Goal: Task Accomplishment & Management: Use online tool/utility

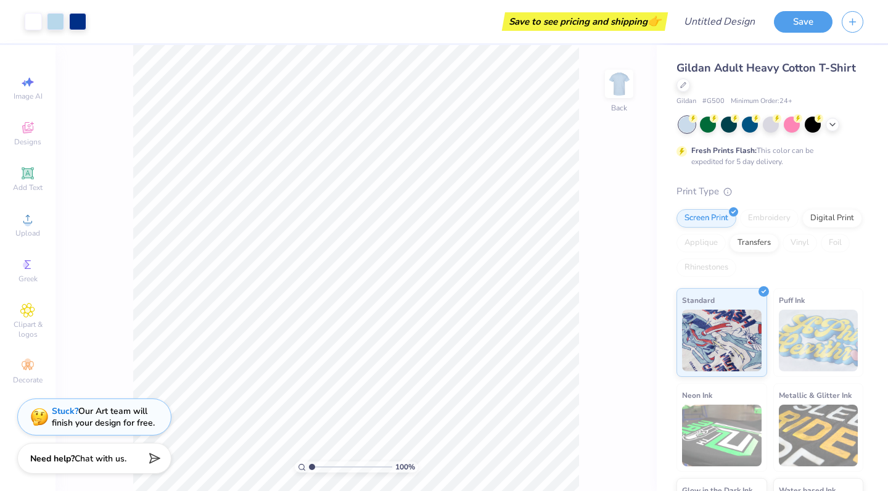
click at [703, 73] on span "Gildan Adult Heavy Cotton T-Shirt" at bounding box center [767, 67] width 180 height 15
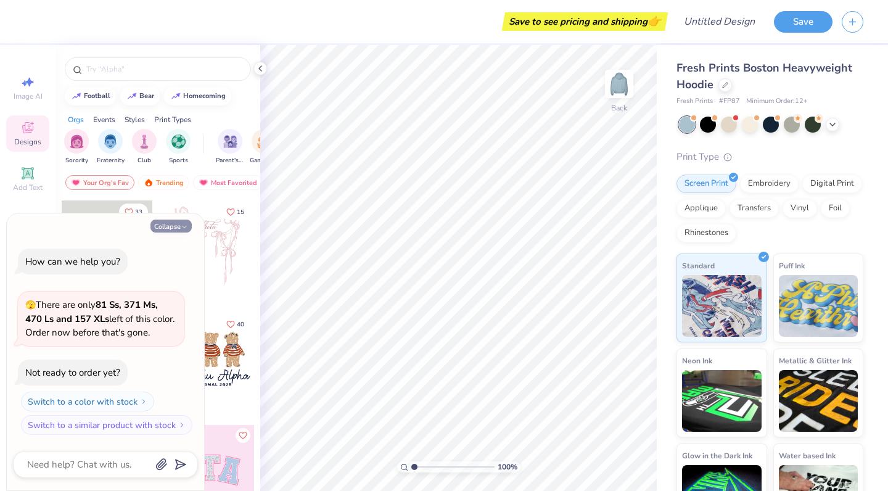
click at [173, 229] on button "Collapse" at bounding box center [171, 226] width 41 height 13
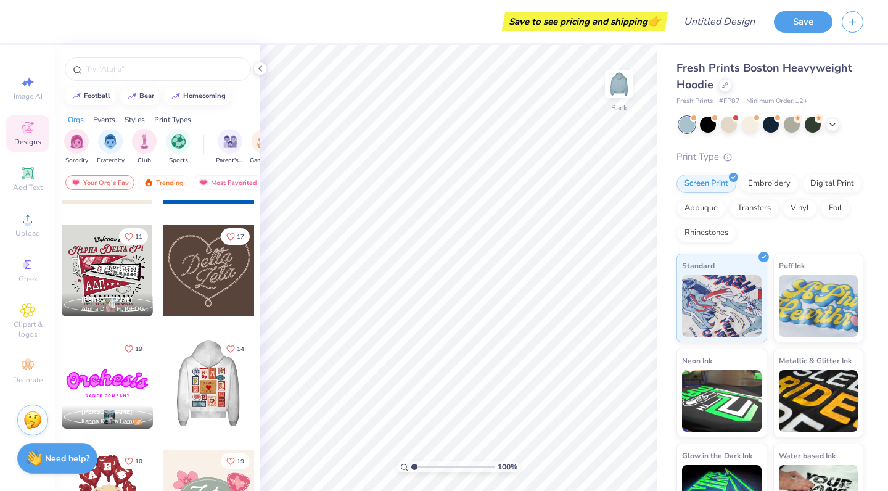
scroll to position [427, 0]
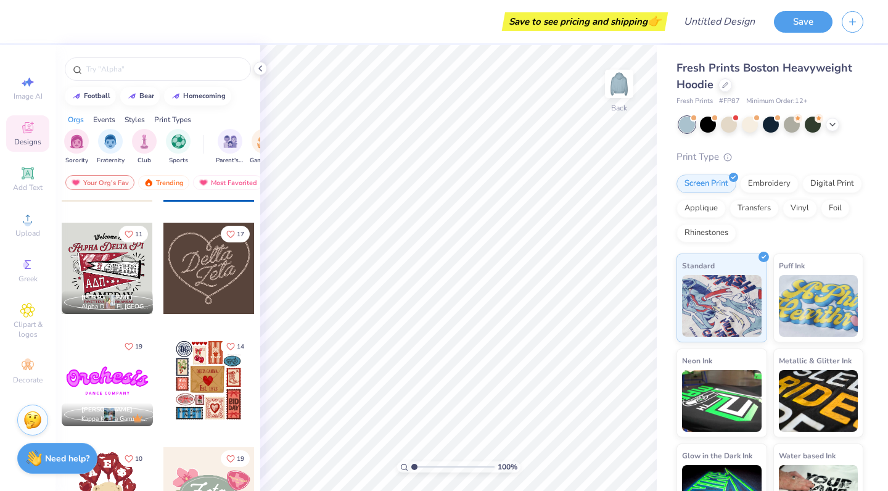
click at [210, 367] on div at bounding box center [208, 380] width 91 height 91
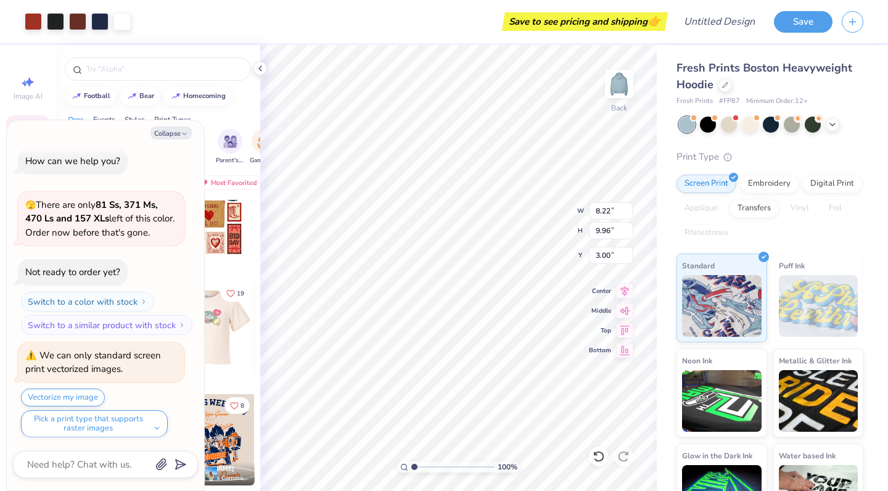
scroll to position [605, 0]
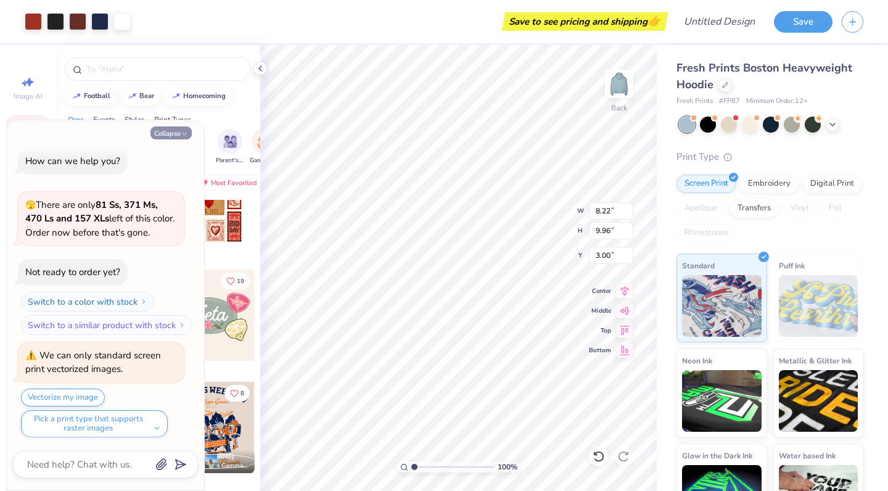
click at [178, 137] on button "Collapse" at bounding box center [171, 132] width 41 height 13
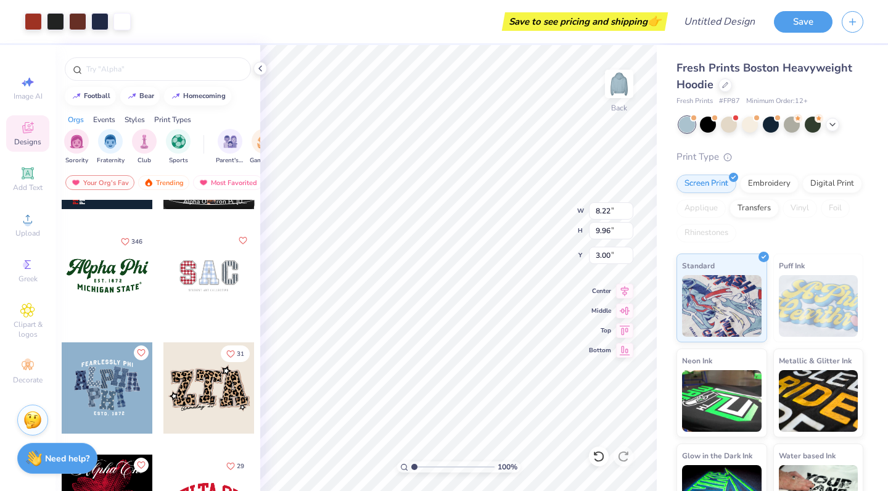
scroll to position [982, 0]
click at [201, 299] on div at bounding box center [209, 275] width 91 height 91
type textarea "x"
type input "9.50"
type input "5.06"
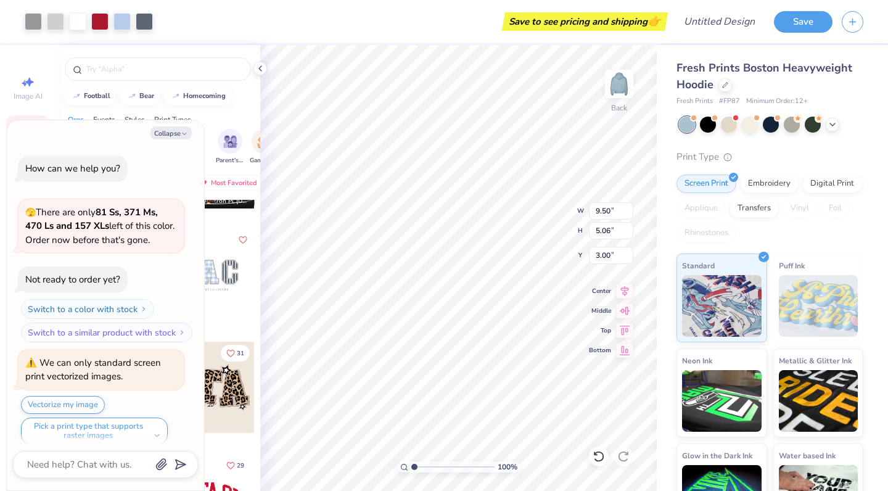
scroll to position [128, 0]
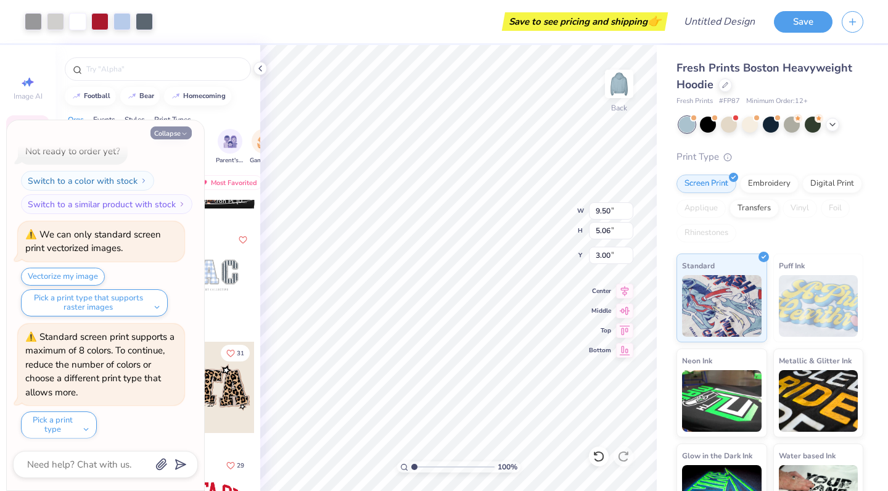
click at [175, 134] on button "Collapse" at bounding box center [171, 132] width 41 height 13
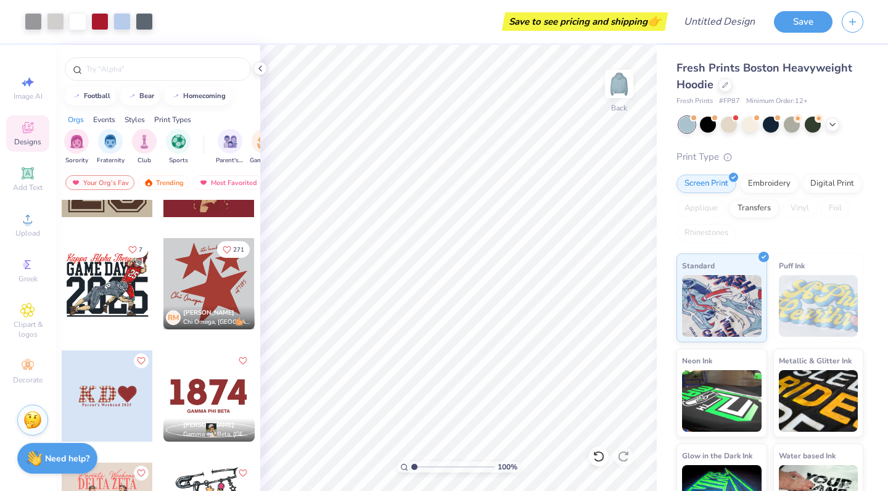
scroll to position [1928, 0]
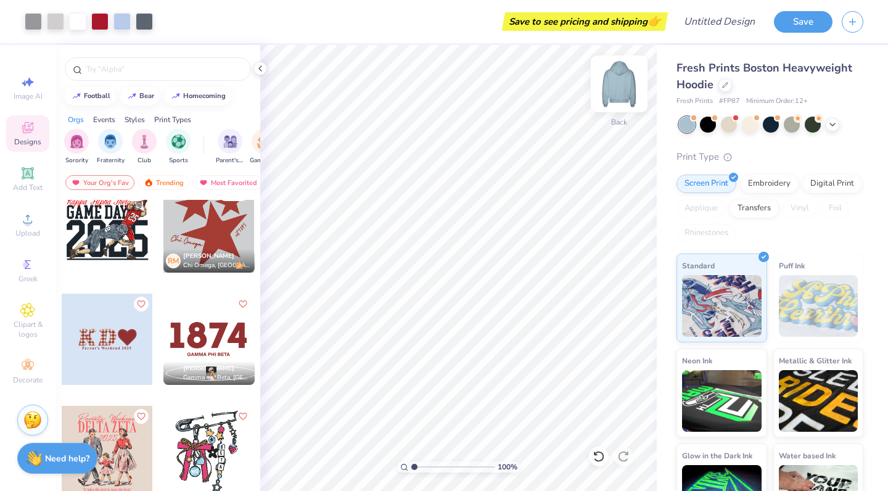
click at [623, 75] on img at bounding box center [619, 83] width 49 height 49
click at [709, 123] on div at bounding box center [708, 123] width 16 height 16
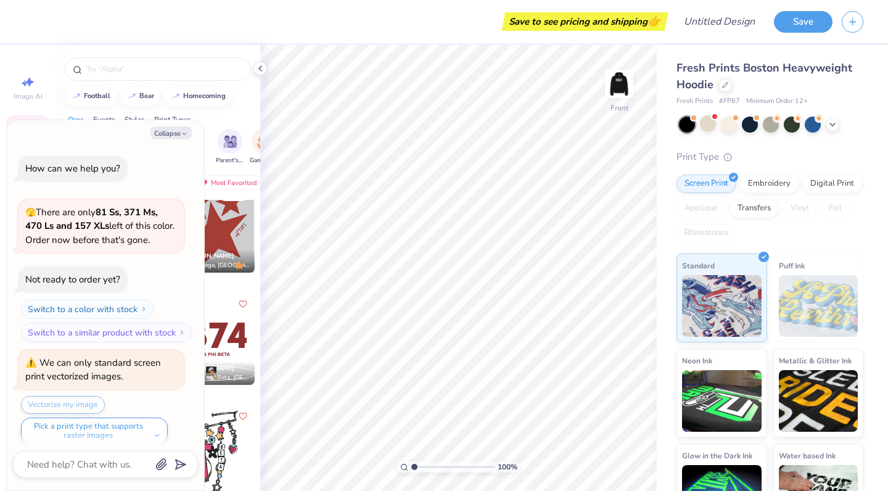
scroll to position [288, 0]
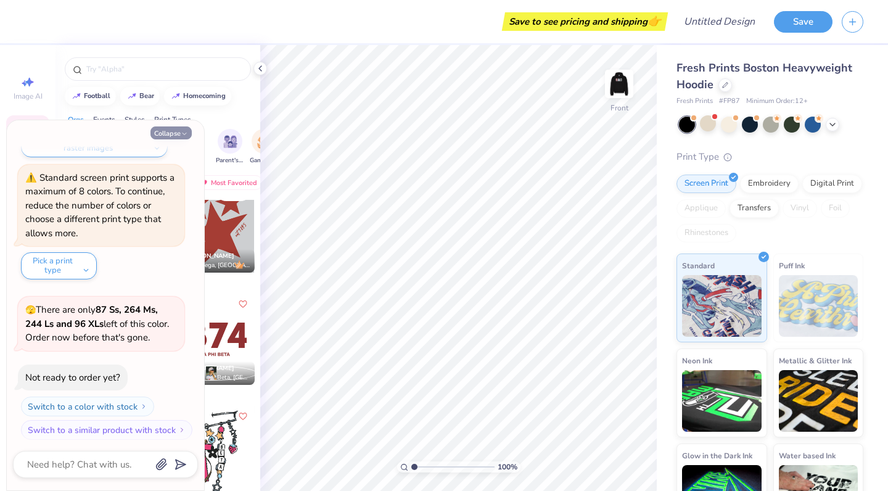
click at [173, 136] on button "Collapse" at bounding box center [171, 132] width 41 height 13
type textarea "x"
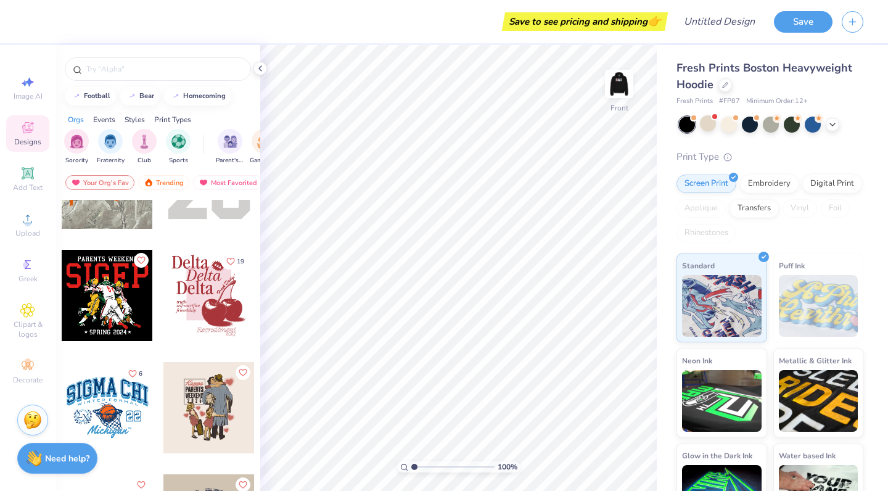
scroll to position [4334, 0]
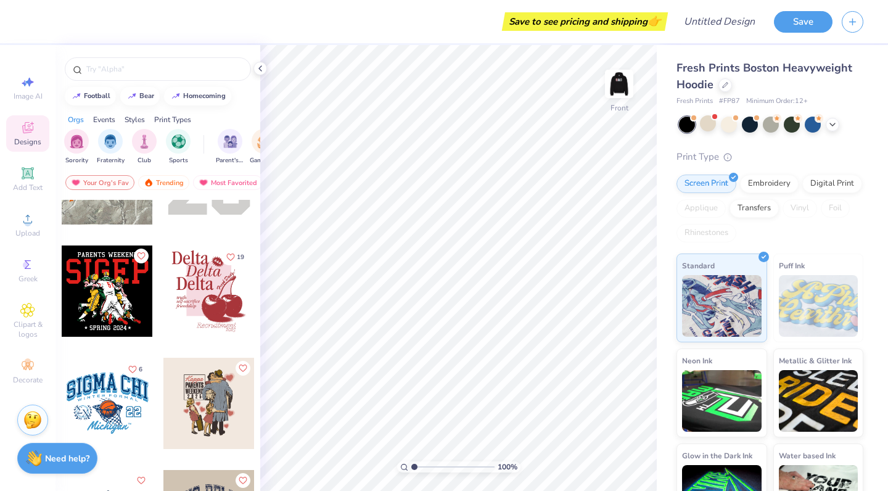
click at [210, 305] on div at bounding box center [209, 291] width 91 height 91
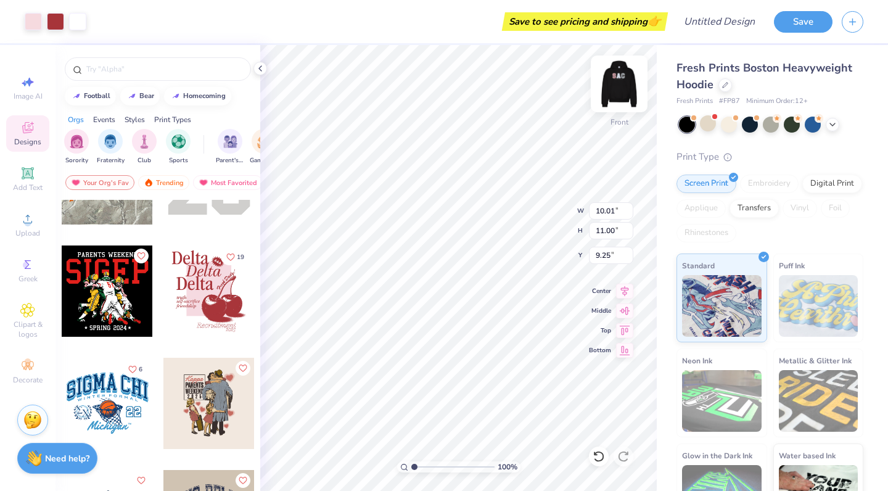
click at [627, 85] on img at bounding box center [619, 83] width 49 height 49
click at [620, 96] on img at bounding box center [619, 83] width 49 height 49
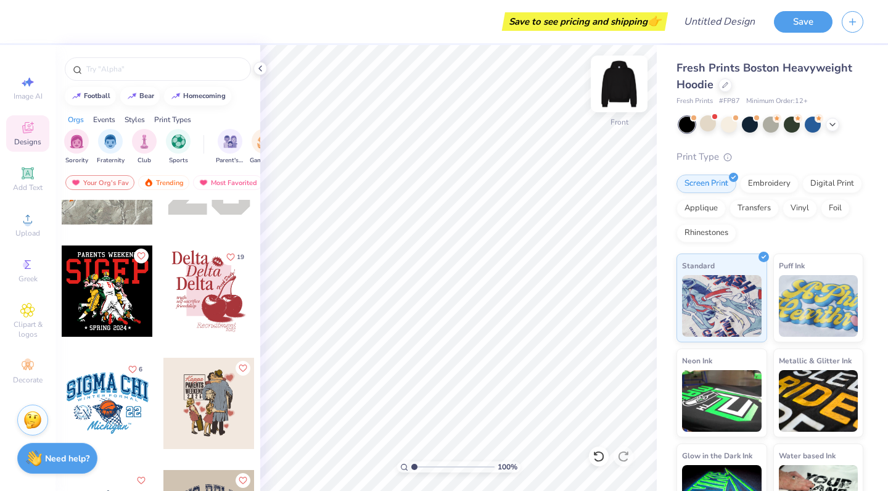
click at [619, 85] on img at bounding box center [619, 83] width 49 height 49
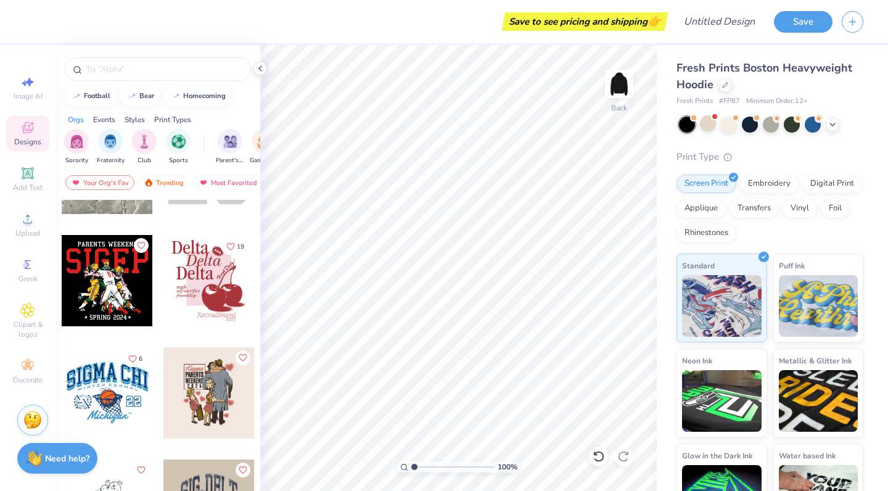
click at [195, 284] on div at bounding box center [209, 280] width 91 height 91
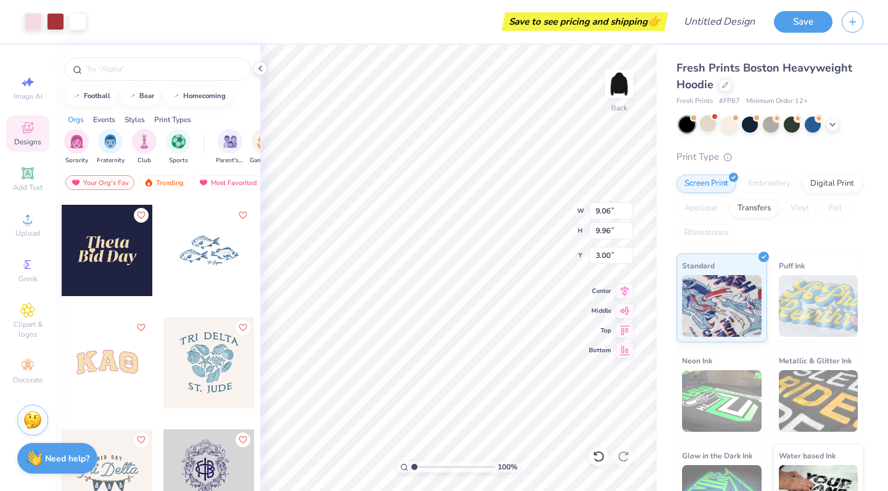
scroll to position [6527, 0]
